Goal: Task Accomplishment & Management: Manage account settings

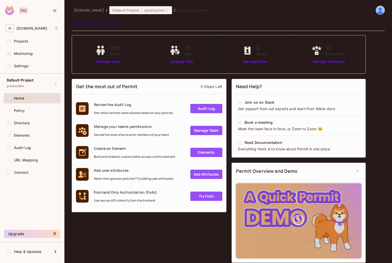
click at [376, 9] on img at bounding box center [380, 10] width 9 height 9
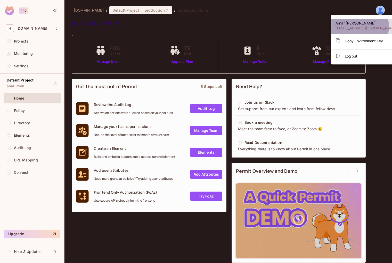
click at [354, 27] on span "arnar@hedgeflows.com" at bounding box center [366, 28] width 61 height 5
click at [26, 235] on div at bounding box center [196, 131] width 392 height 263
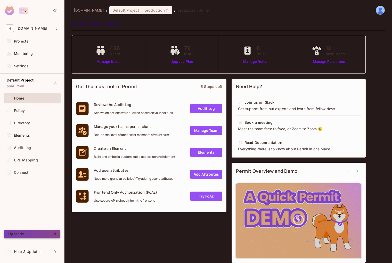
click at [47, 232] on button "Upgrade" at bounding box center [32, 234] width 56 height 8
click at [31, 158] on div "URL Mapping" at bounding box center [32, 160] width 53 height 6
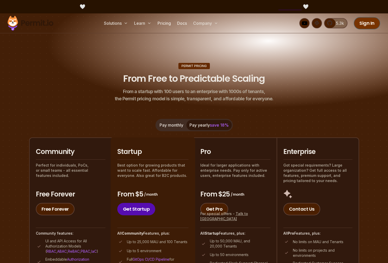
click at [365, 25] on link "Sign In" at bounding box center [367, 23] width 27 height 12
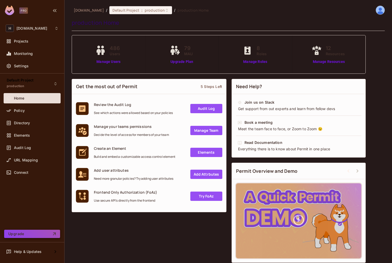
click at [30, 233] on button "Upgrade" at bounding box center [32, 234] width 56 height 8
click at [28, 65] on span "Settings" at bounding box center [21, 66] width 15 height 4
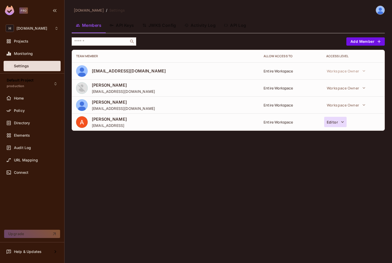
click at [342, 124] on icon "button" at bounding box center [342, 121] width 5 height 5
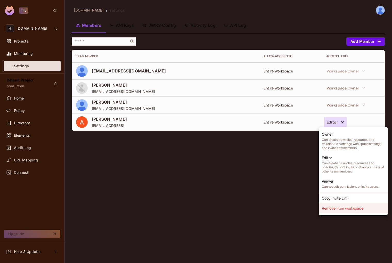
click at [347, 208] on li "Remove from workspace" at bounding box center [353, 208] width 69 height 10
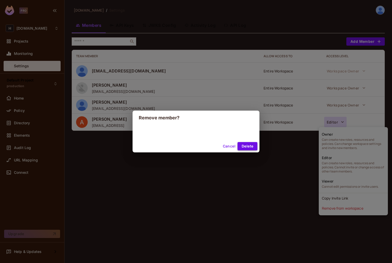
click at [250, 144] on button "Delete" at bounding box center [248, 146] width 20 height 8
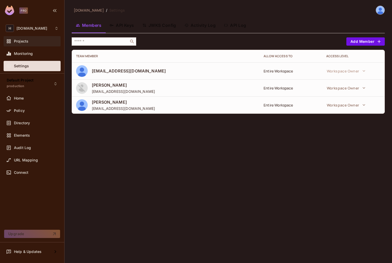
click at [29, 45] on div "Projects" at bounding box center [32, 41] width 57 height 10
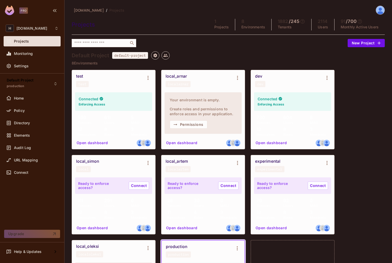
click at [248, 48] on div "hedgeflows.com / Projects Projects 1 Projects 8 Environments 1882 / 245 Tenants…" at bounding box center [228, 166] width 313 height 320
click at [300, 22] on icon at bounding box center [302, 21] width 5 height 5
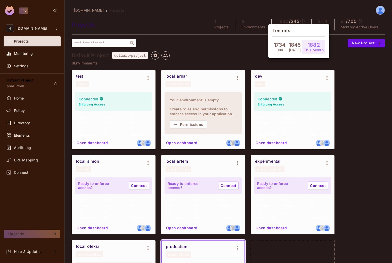
click at [250, 47] on div at bounding box center [196, 131] width 392 height 263
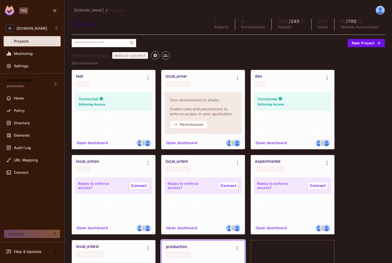
drag, startPoint x: 140, startPoint y: 27, endPoint x: 113, endPoint y: 19, distance: 28.3
click at [139, 26] on div "Projects" at bounding box center [139, 25] width 134 height 8
click at [88, 13] on div "hedgeflows.com / Projects" at bounding box center [98, 10] width 53 height 9
click at [87, 10] on span "hedgeflows.com" at bounding box center [89, 10] width 30 height 5
click at [24, 11] on div "Pro" at bounding box center [23, 10] width 9 height 6
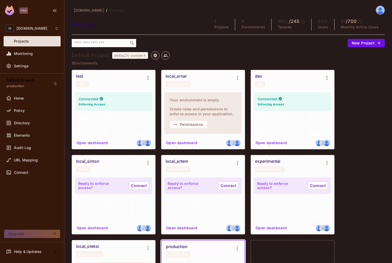
click at [11, 11] on img at bounding box center [9, 11] width 9 height 10
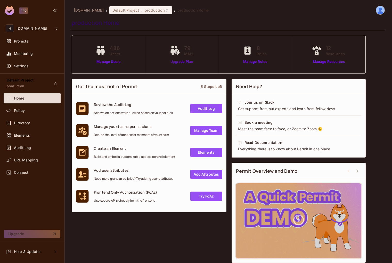
click at [184, 62] on link "Upgrade Plan" at bounding box center [182, 61] width 27 height 5
